Goal: Task Accomplishment & Management: Manage account settings

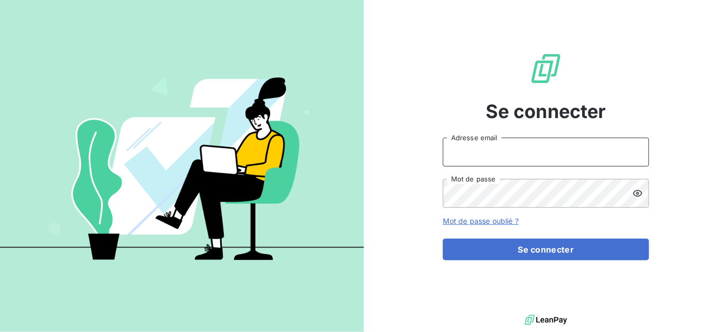
click at [481, 157] on input "Adresse email" at bounding box center [546, 152] width 206 height 29
type input "[EMAIL_ADDRESS][DOMAIN_NAME]"
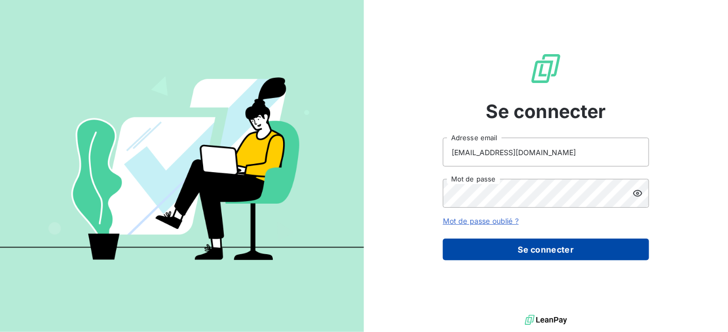
click at [568, 255] on button "Se connecter" at bounding box center [546, 250] width 206 height 22
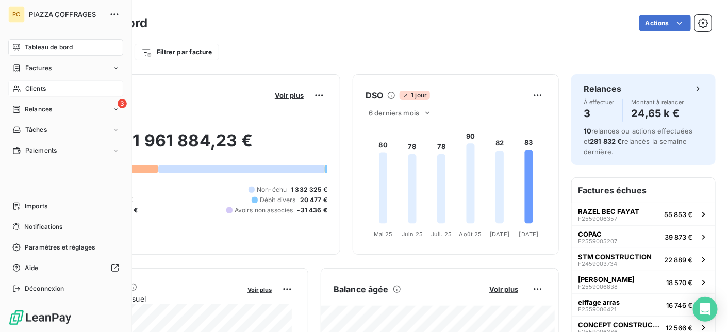
click at [34, 84] on span "Clients" at bounding box center [35, 88] width 21 height 9
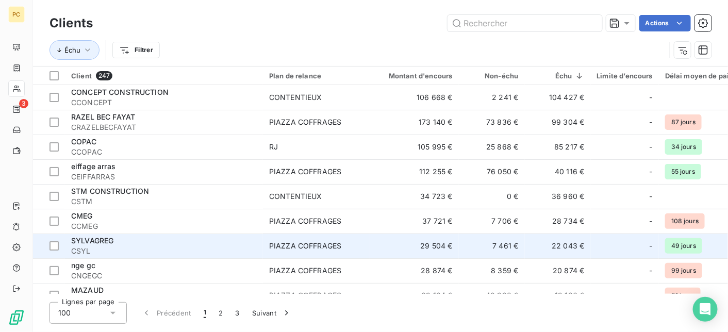
click at [124, 250] on span "CSYL" at bounding box center [164, 251] width 186 height 10
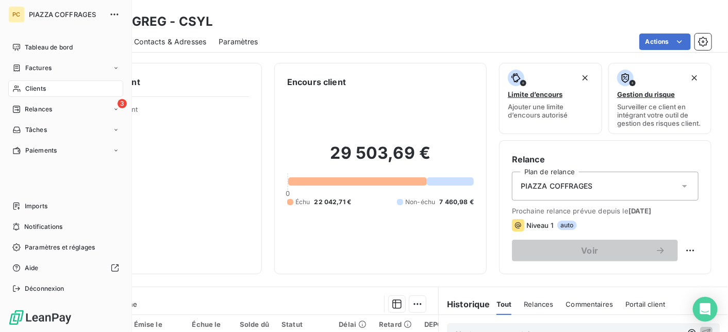
click at [26, 88] on span "Clients" at bounding box center [35, 88] width 21 height 9
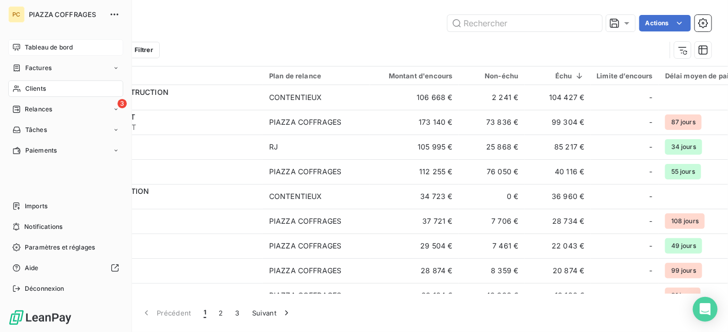
click at [37, 48] on span "Tableau de bord" at bounding box center [49, 47] width 48 height 9
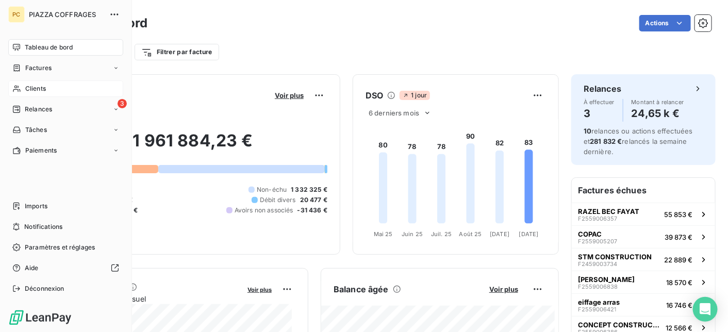
click at [44, 91] on span "Clients" at bounding box center [35, 88] width 21 height 9
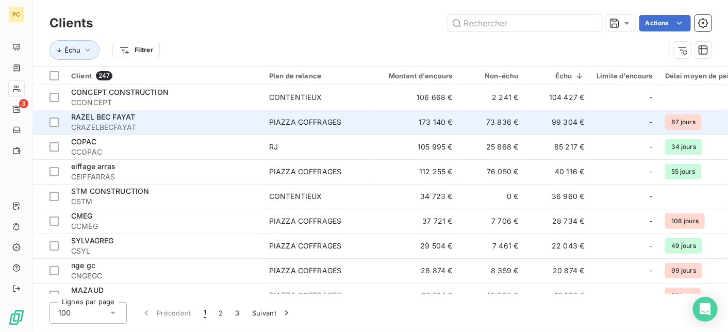
click at [166, 124] on span "CRAZELBECFAYAT" at bounding box center [164, 127] width 186 height 10
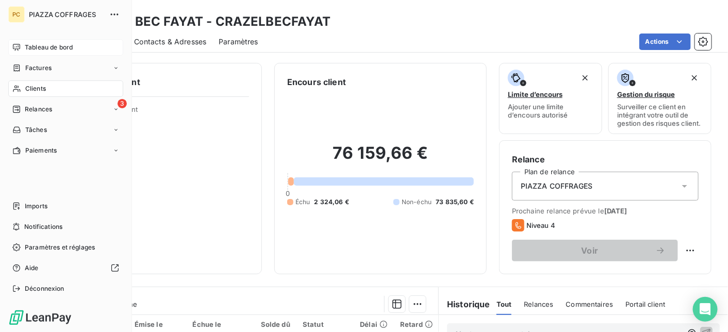
click at [51, 47] on span "Tableau de bord" at bounding box center [49, 47] width 48 height 9
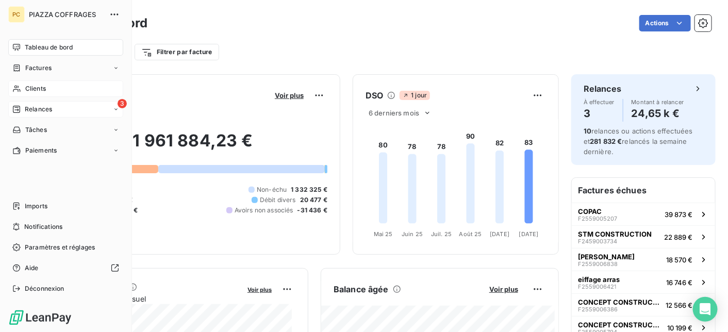
click at [36, 110] on span "Relances" at bounding box center [38, 109] width 27 height 9
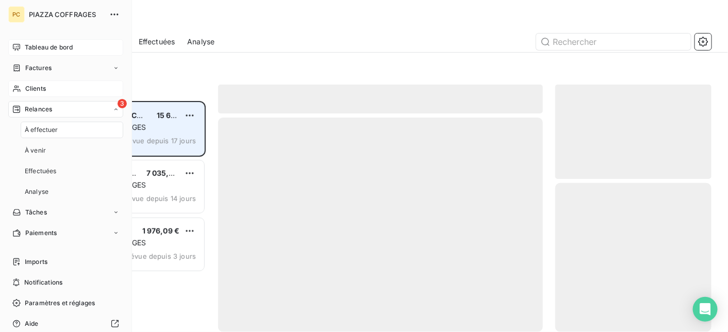
scroll to position [223, 149]
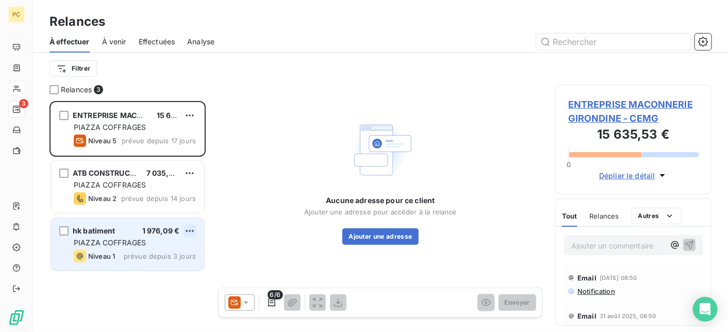
click at [192, 231] on html "PC 3 Relances À effectuer À venir Effectuées Analyse Filtrer Relances 3 ENTREPR…" at bounding box center [364, 166] width 728 height 332
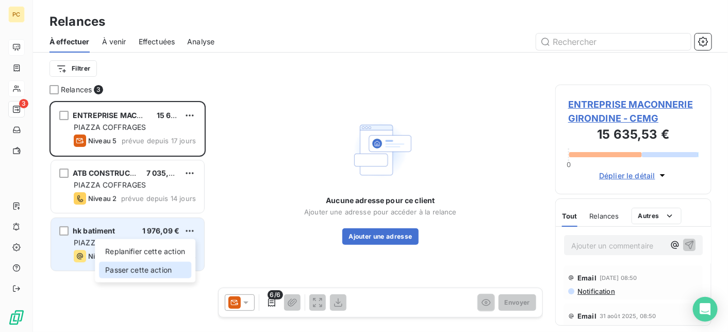
click at [175, 271] on div "Passer cette action" at bounding box center [145, 270] width 92 height 17
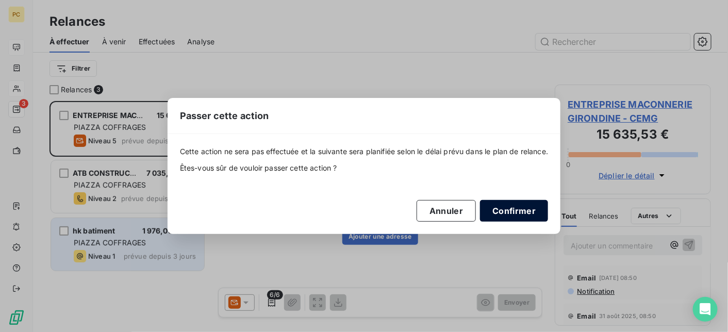
click at [513, 214] on button "Confirmer" at bounding box center [514, 211] width 68 height 22
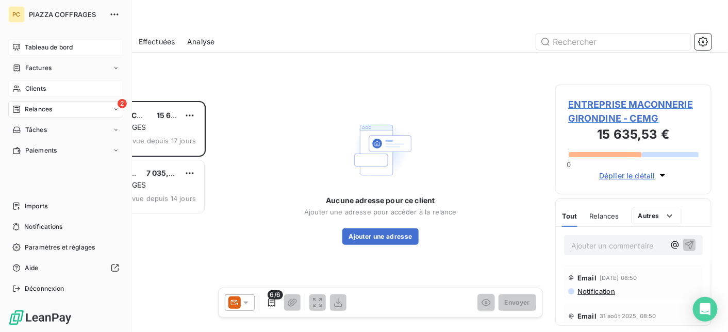
click at [32, 43] on span "Tableau de bord" at bounding box center [49, 47] width 48 height 9
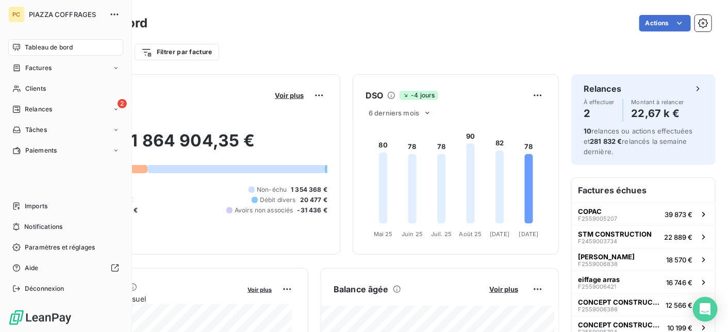
click at [44, 46] on span "Tableau de bord" at bounding box center [49, 47] width 48 height 9
click at [30, 90] on span "Clients" at bounding box center [35, 88] width 21 height 9
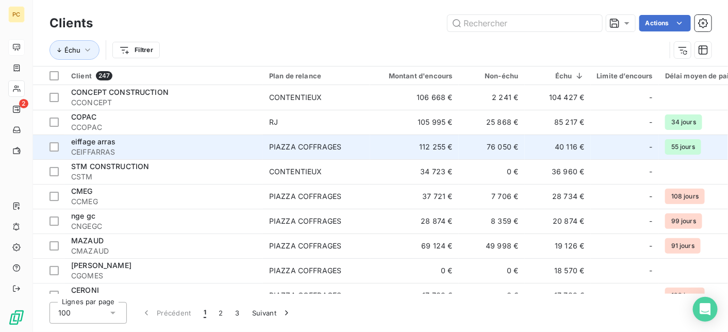
click at [385, 151] on td "112 255 €" at bounding box center [414, 147] width 89 height 25
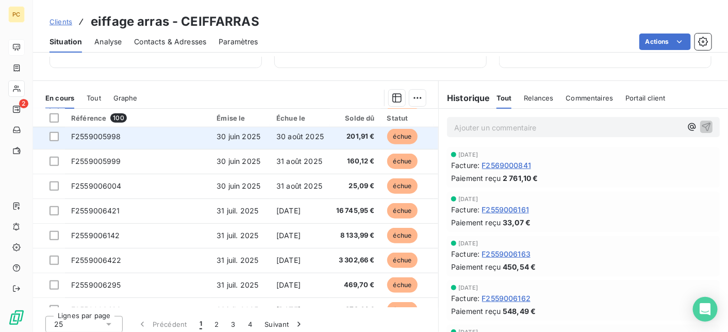
scroll to position [413, 0]
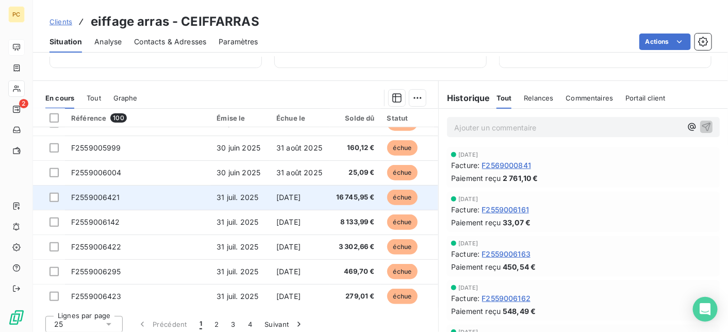
click at [245, 198] on span "31 juil. 2025" at bounding box center [238, 197] width 42 height 9
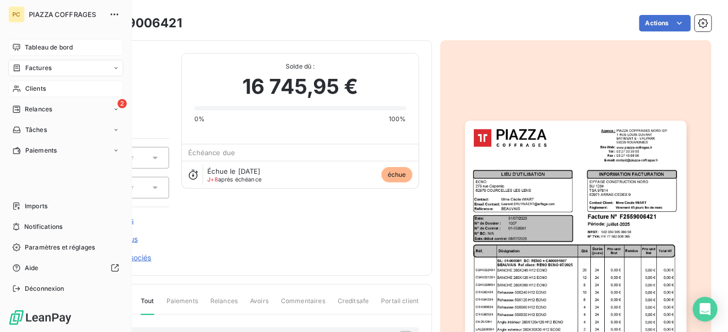
click at [58, 92] on div "Clients" at bounding box center [65, 88] width 115 height 17
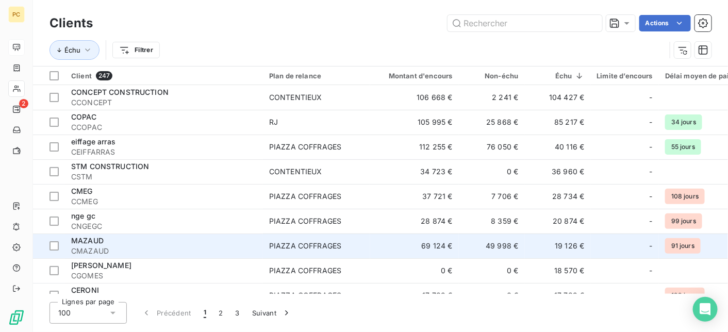
click at [176, 245] on div "MAZAUD" at bounding box center [164, 241] width 186 height 10
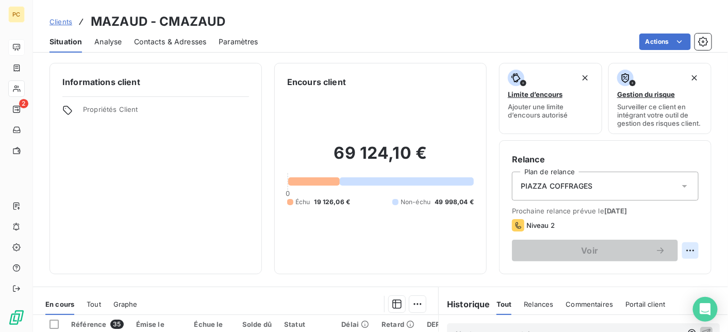
click at [683, 251] on html "PC 2 Clients MAZAUD - CMAZAUD Situation Analyse Contacts & Adresses Paramètres …" at bounding box center [364, 166] width 728 height 332
click at [665, 271] on div "Replanifier cette action" at bounding box center [641, 273] width 92 height 17
select select "9"
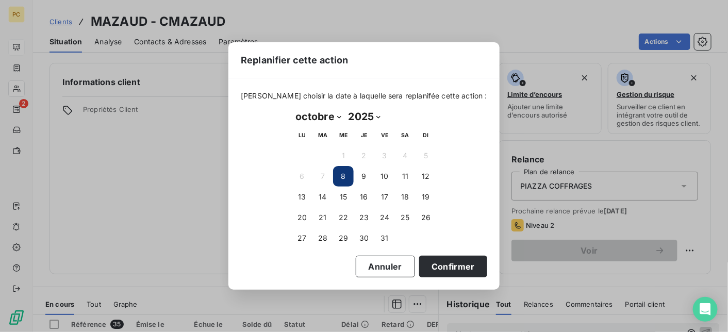
click at [338, 177] on button "8" at bounding box center [343, 176] width 21 height 21
click at [347, 175] on button "8" at bounding box center [343, 176] width 21 height 21
click at [432, 267] on button "Confirmer" at bounding box center [453, 267] width 68 height 22
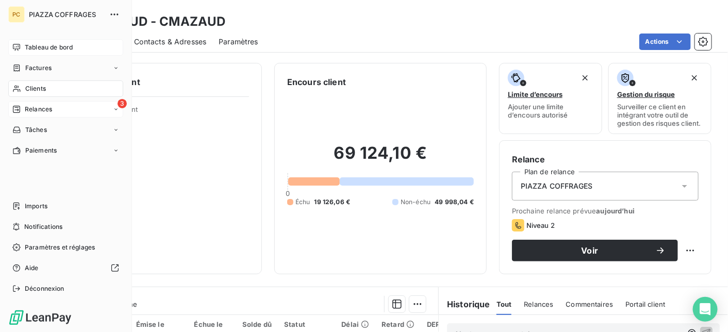
click at [21, 109] on div "Relances" at bounding box center [32, 109] width 40 height 9
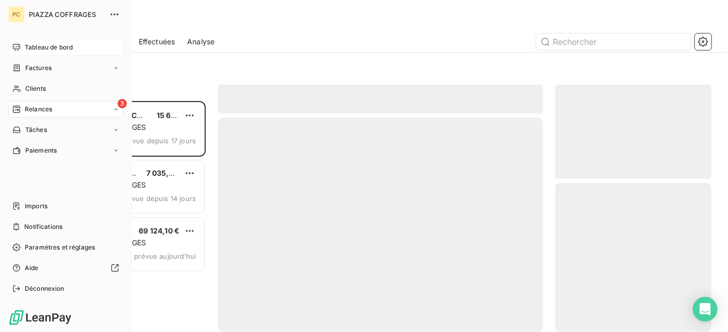
scroll to position [223, 149]
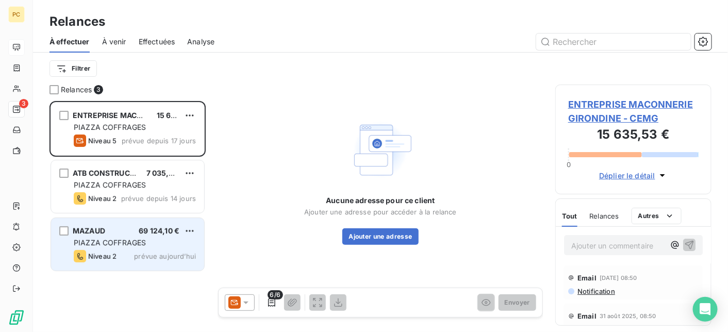
click at [159, 253] on span "prévue aujourd’hui" at bounding box center [165, 256] width 62 height 8
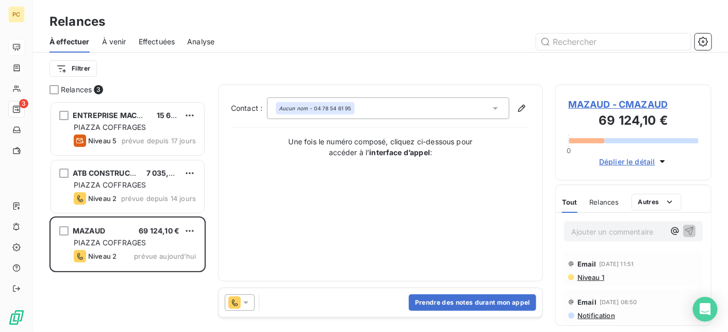
click at [249, 306] on icon at bounding box center [246, 303] width 10 height 10
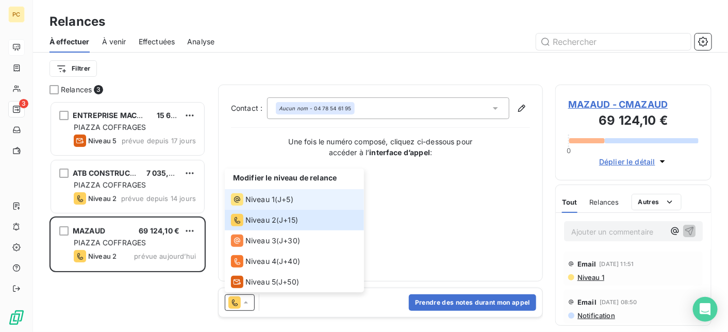
click at [272, 202] on span "Niveau 1" at bounding box center [259, 199] width 29 height 10
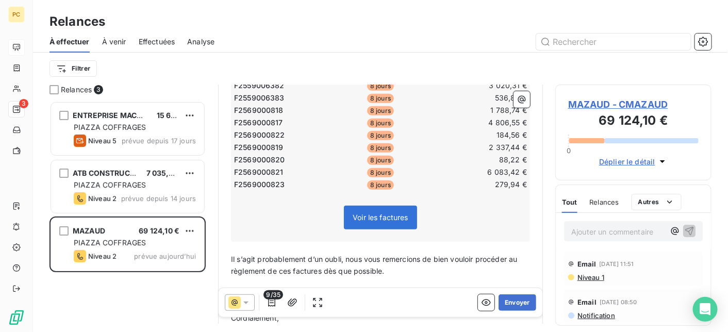
scroll to position [413, 0]
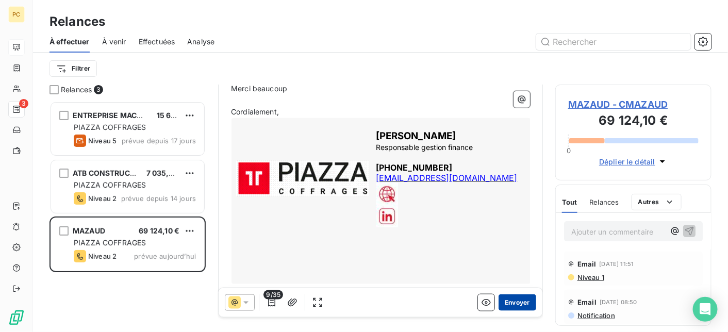
click at [513, 304] on button "Envoyer" at bounding box center [518, 302] width 38 height 17
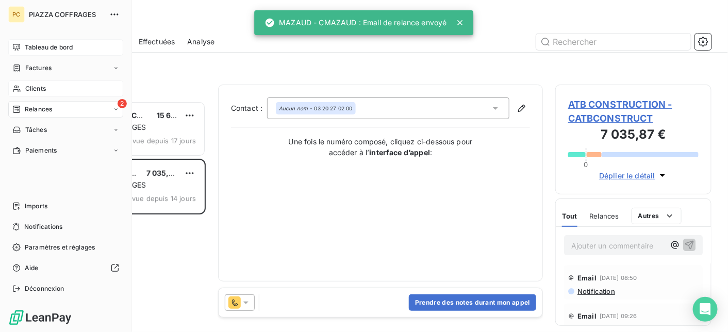
click at [36, 89] on span "Clients" at bounding box center [35, 88] width 21 height 9
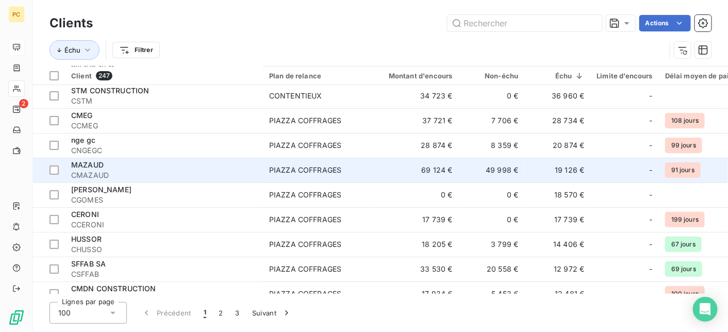
scroll to position [103, 0]
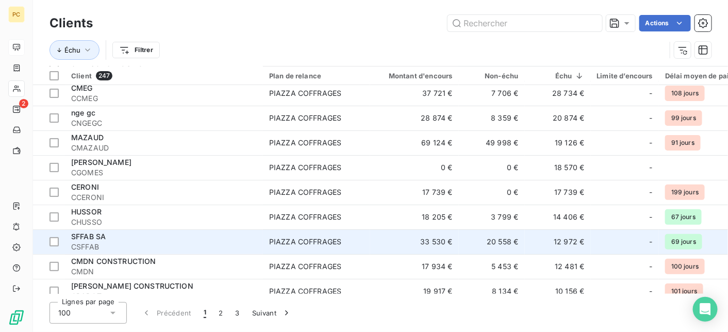
click at [245, 243] on span "CSFFAB" at bounding box center [164, 247] width 186 height 10
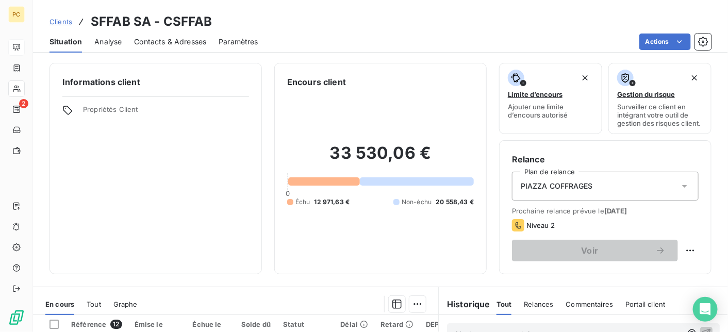
click at [176, 40] on span "Contacts & Adresses" at bounding box center [170, 42] width 72 height 10
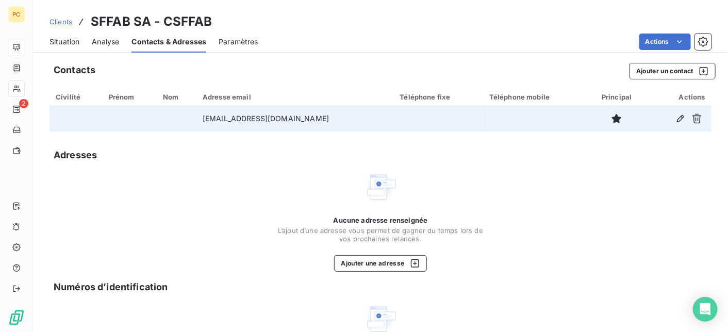
click at [249, 118] on td "[EMAIL_ADDRESS][DOMAIN_NAME]" at bounding box center [295, 118] width 198 height 25
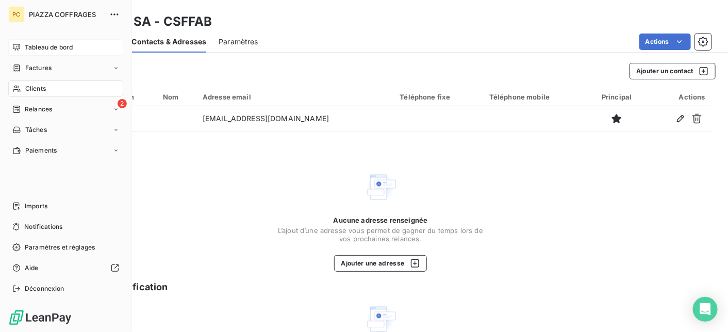
click at [27, 91] on span "Clients" at bounding box center [35, 88] width 21 height 9
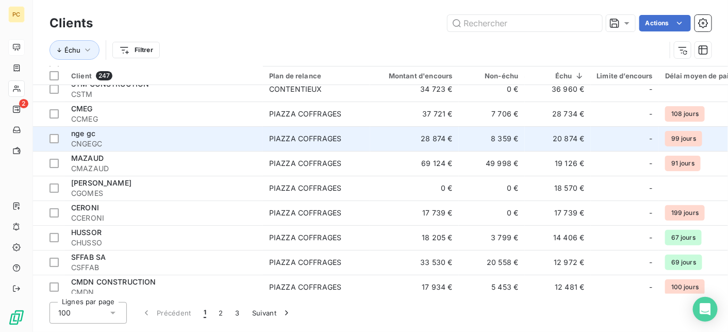
scroll to position [103, 0]
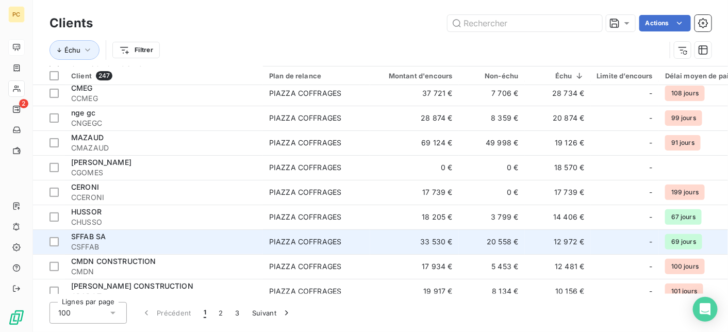
click at [174, 244] on span "CSFFAB" at bounding box center [164, 247] width 186 height 10
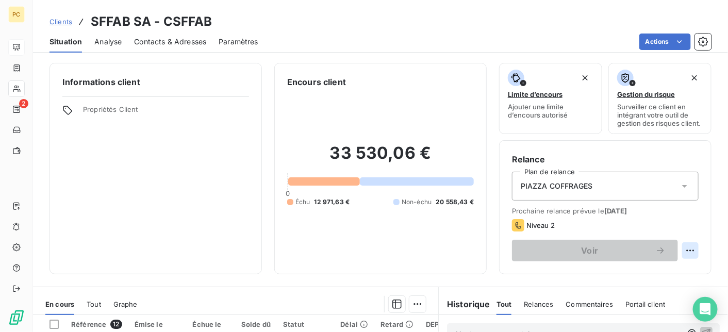
click at [684, 251] on html "PC 2 Clients SFFAB SA - CSFFAB Situation Analyse Contacts & Adresses Paramètres…" at bounding box center [364, 166] width 728 height 332
click at [660, 270] on div "Replanifier cette action" at bounding box center [641, 273] width 92 height 17
select select "9"
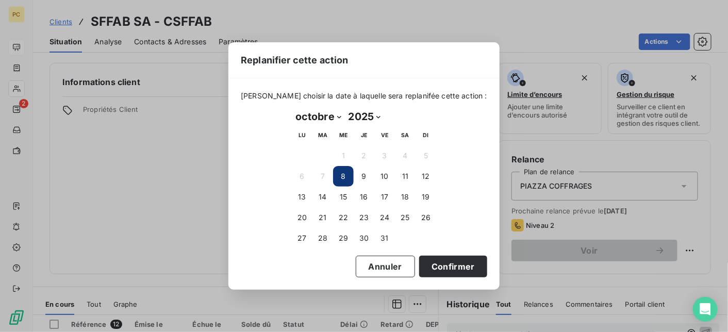
click at [348, 174] on button "8" at bounding box center [343, 176] width 21 height 21
click at [450, 266] on button "Confirmer" at bounding box center [453, 267] width 68 height 22
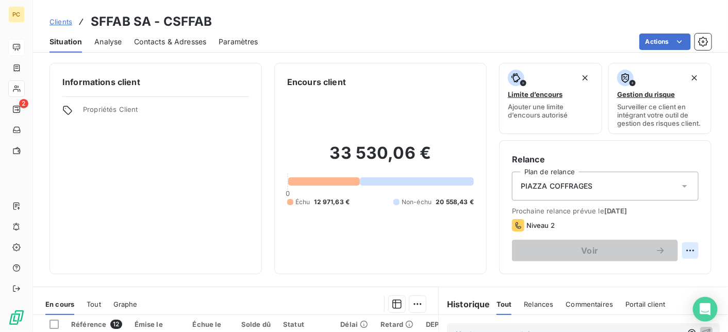
click at [685, 248] on html "PC 2 Clients SFFAB SA - CSFFAB Situation Analyse Contacts & Adresses Paramètres…" at bounding box center [364, 166] width 728 height 332
click at [638, 274] on div "Replanifier cette action" at bounding box center [641, 273] width 92 height 17
select select "9"
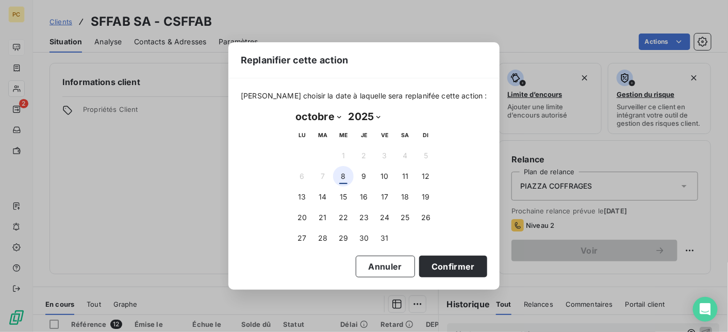
click at [341, 175] on button "8" at bounding box center [343, 176] width 21 height 21
click at [431, 269] on button "Confirmer" at bounding box center [453, 267] width 68 height 22
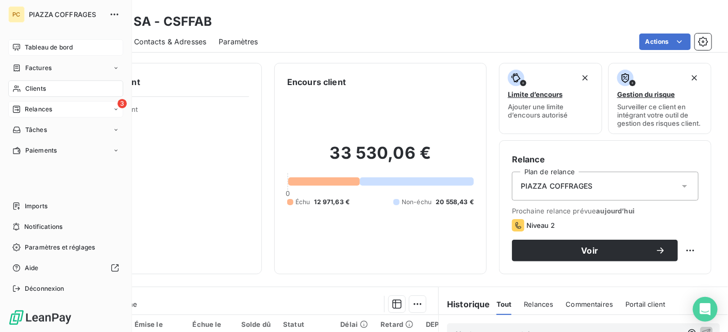
click at [43, 109] on span "Relances" at bounding box center [38, 109] width 27 height 9
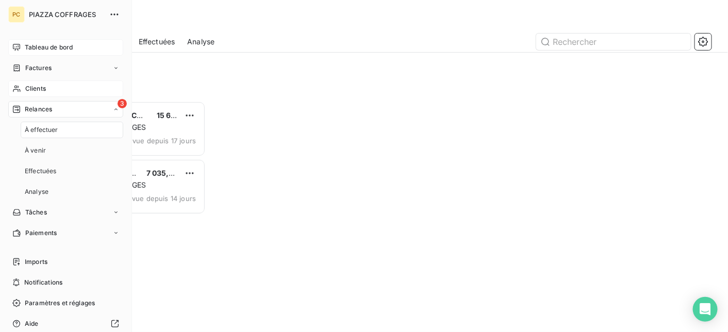
scroll to position [223, 149]
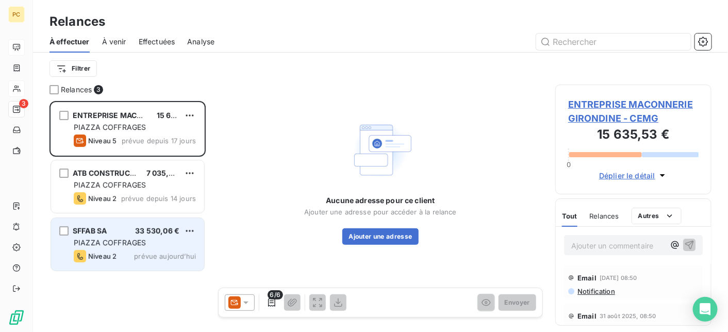
click at [150, 252] on span "prévue aujourd’hui" at bounding box center [165, 256] width 62 height 8
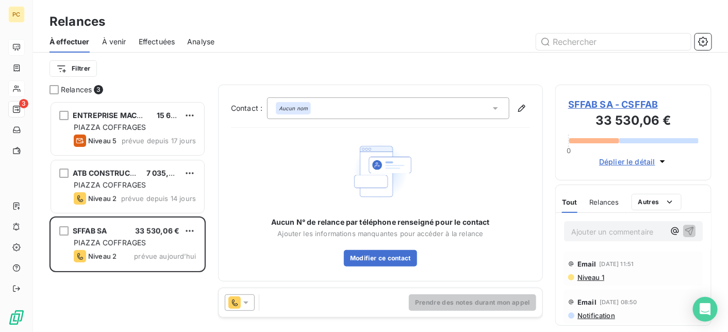
click at [249, 303] on icon at bounding box center [246, 303] width 10 height 10
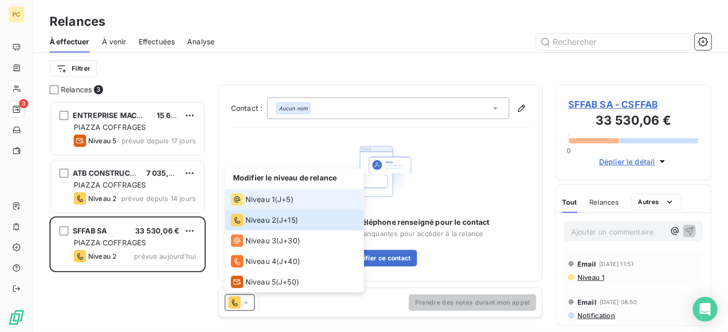
click at [258, 198] on span "Niveau 1" at bounding box center [259, 199] width 29 height 10
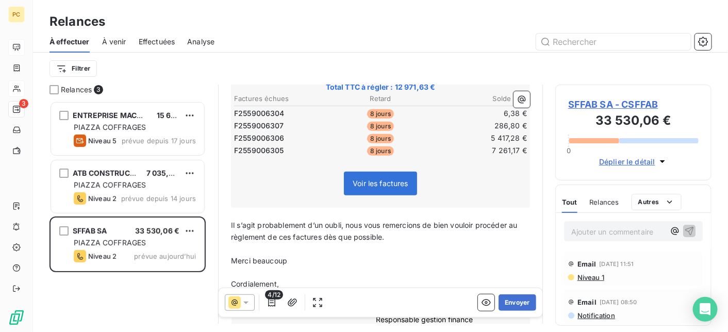
scroll to position [206, 0]
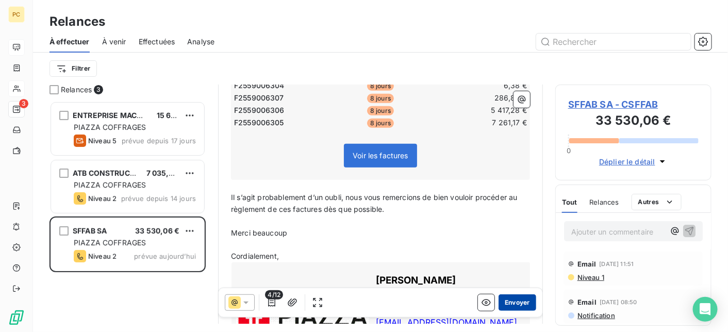
click at [506, 303] on button "Envoyer" at bounding box center [518, 302] width 38 height 17
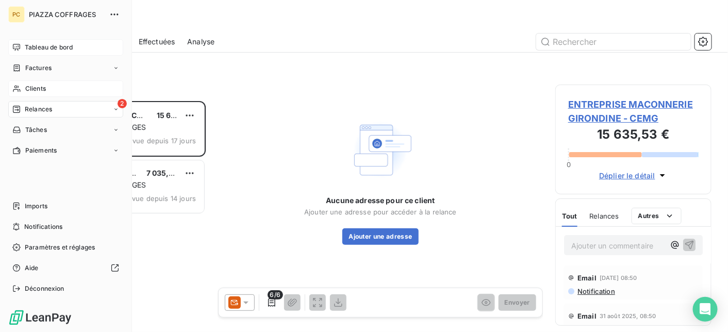
click at [42, 48] on span "Tableau de bord" at bounding box center [49, 47] width 48 height 9
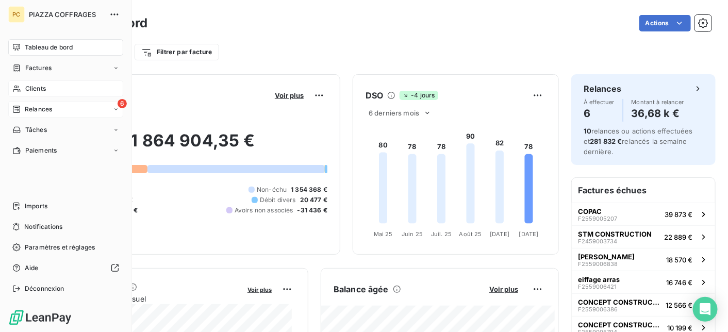
click at [29, 107] on span "Relances" at bounding box center [38, 109] width 27 height 9
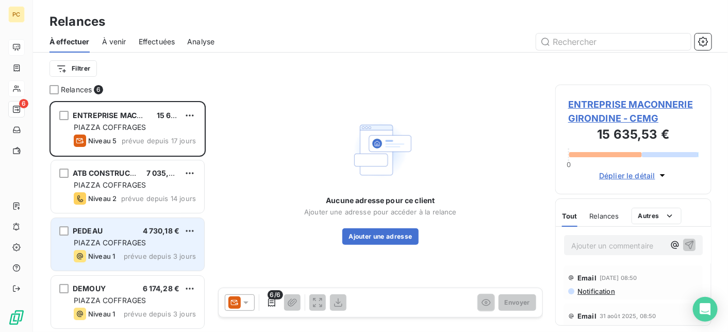
click at [126, 249] on div "PEDEAU 4 730,18 € PIAZZA COFFRAGES Niveau 1 prévue depuis 3 jours" at bounding box center [127, 244] width 153 height 53
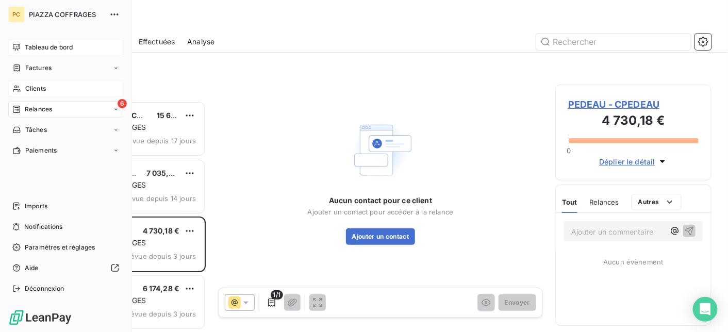
click at [35, 86] on span "Clients" at bounding box center [35, 88] width 21 height 9
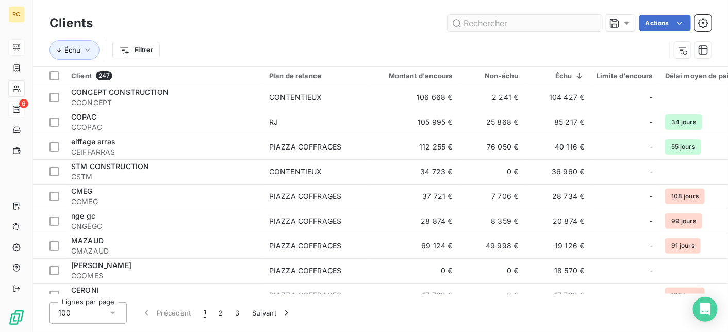
click at [508, 23] on input "text" at bounding box center [525, 23] width 155 height 17
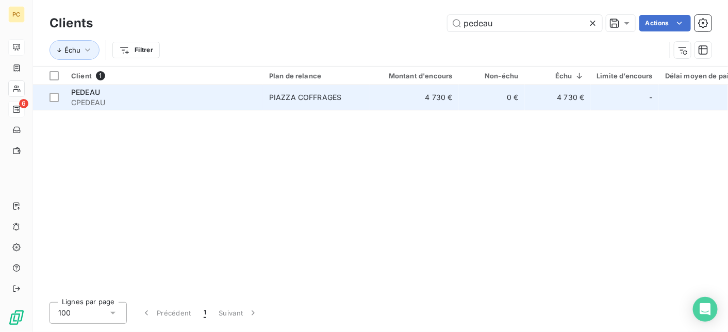
type input "pedeau"
click at [352, 105] on td "PIAZZA COFFRAGES" at bounding box center [316, 97] width 107 height 25
